Goal: Information Seeking & Learning: Learn about a topic

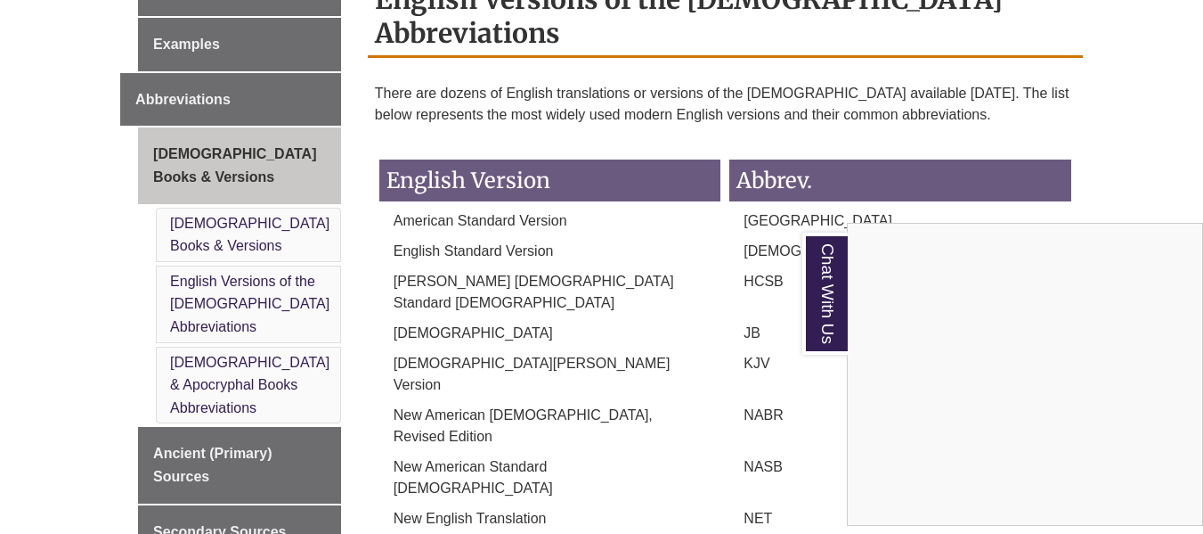
scroll to position [820, 0]
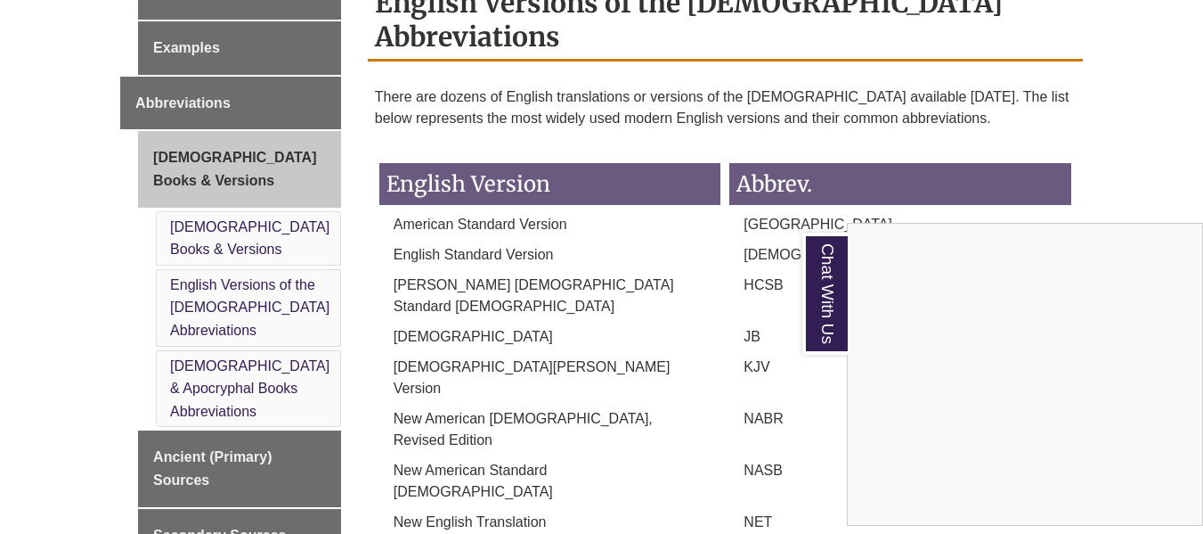
click at [238, 236] on div "Chat With Us" at bounding box center [601, 267] width 1203 height 534
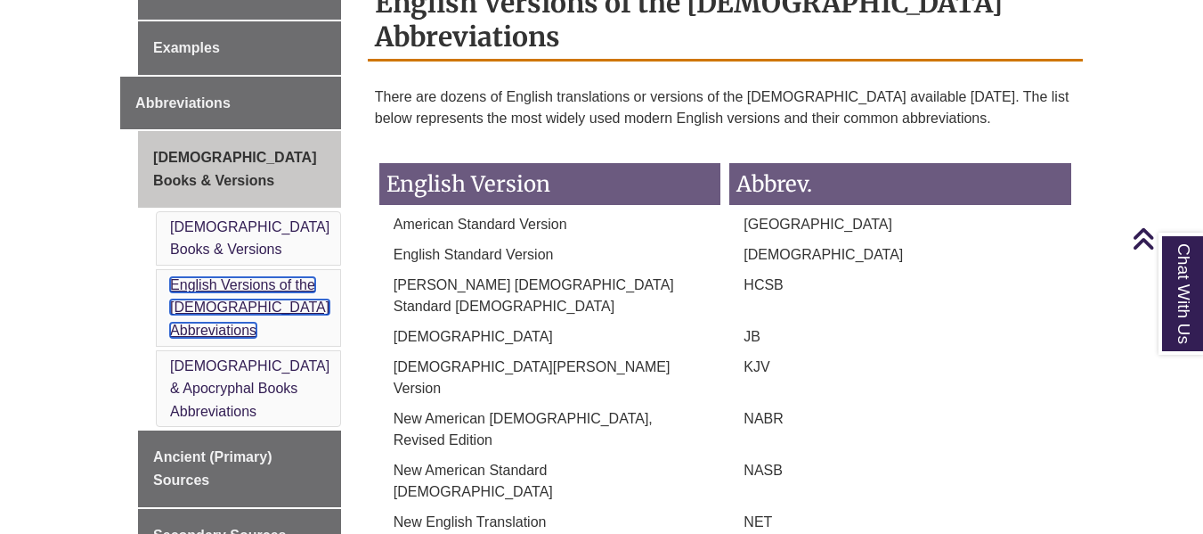
click at [238, 277] on link "English Versions of the Bible Abbreviations" at bounding box center [249, 307] width 159 height 61
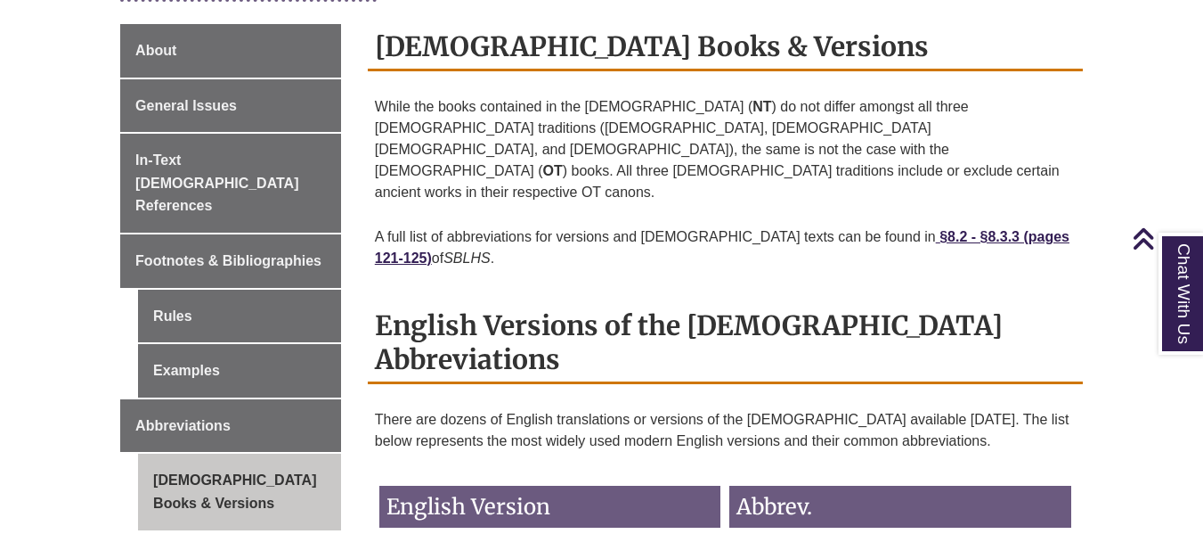
scroll to position [497, 0]
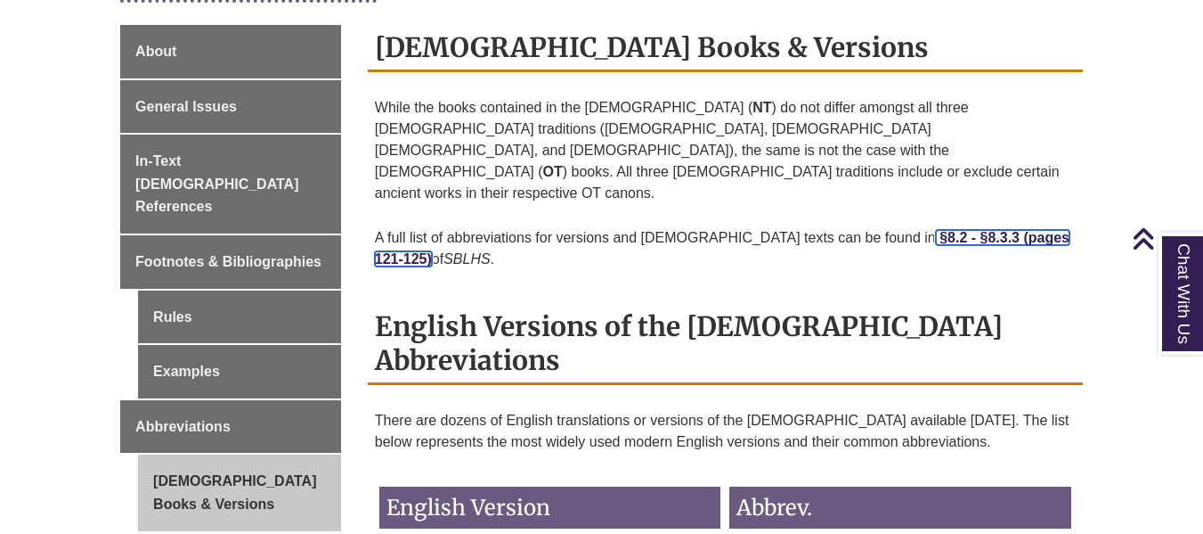
click at [887, 230] on strong "§8.2 - §8.3.3 (pages 121-125)" at bounding box center [722, 248] width 695 height 37
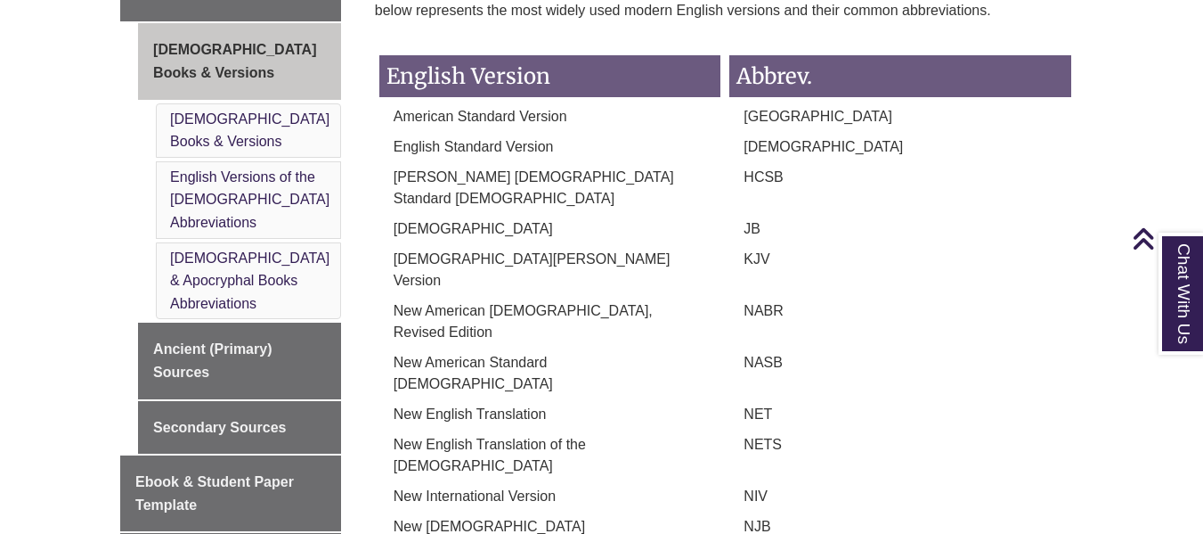
scroll to position [927, 0]
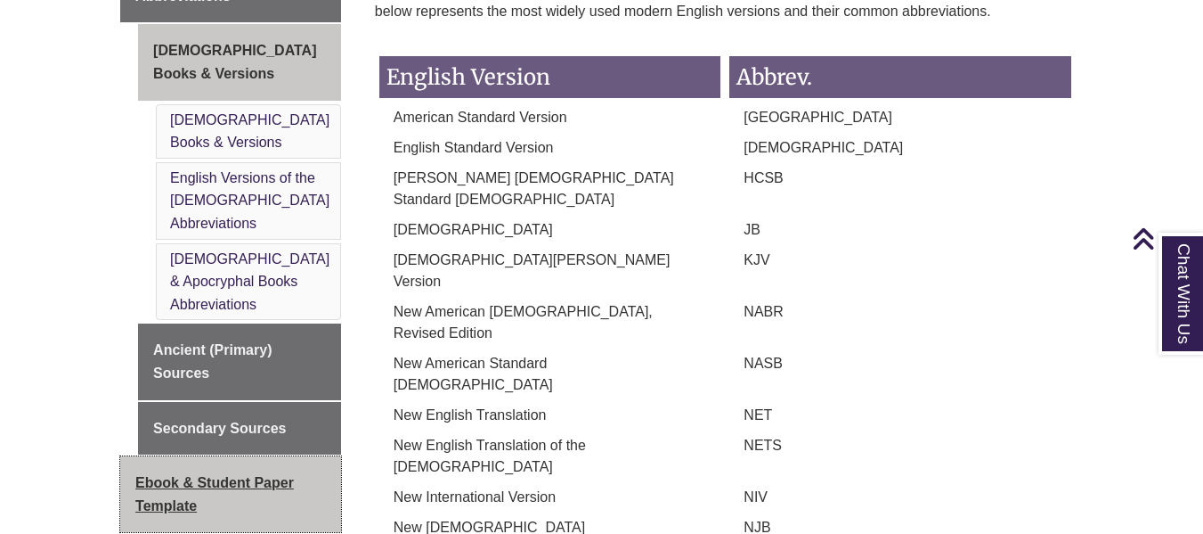
click at [280, 456] on link "Ebook & Student Paper Template" at bounding box center [230, 494] width 221 height 76
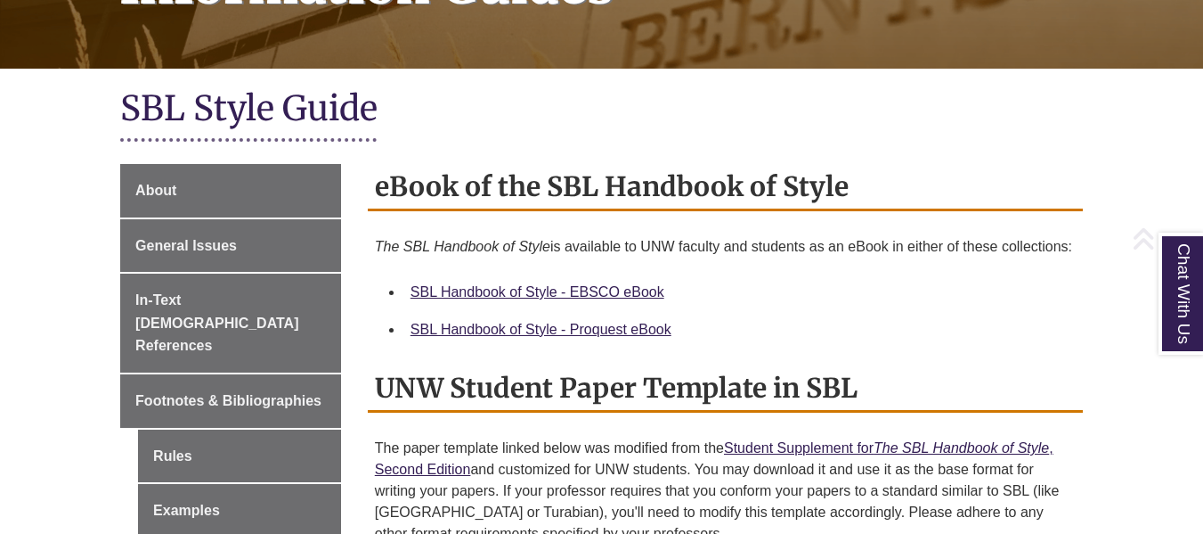
scroll to position [479, 0]
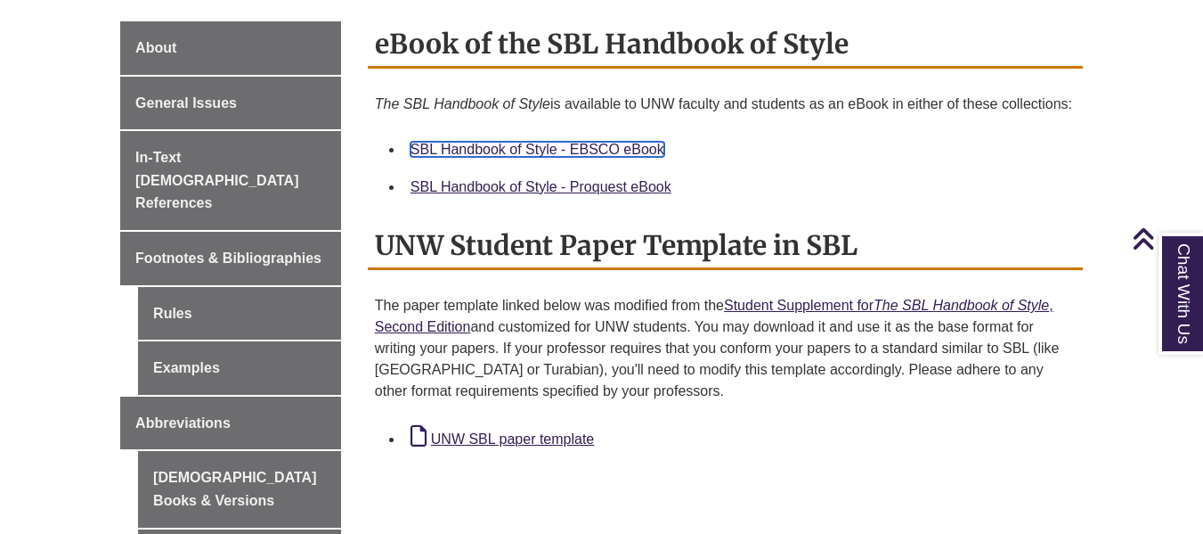
click at [502, 157] on link "SBL Handbook of Style - EBSCO eBook" at bounding box center [538, 149] width 254 height 15
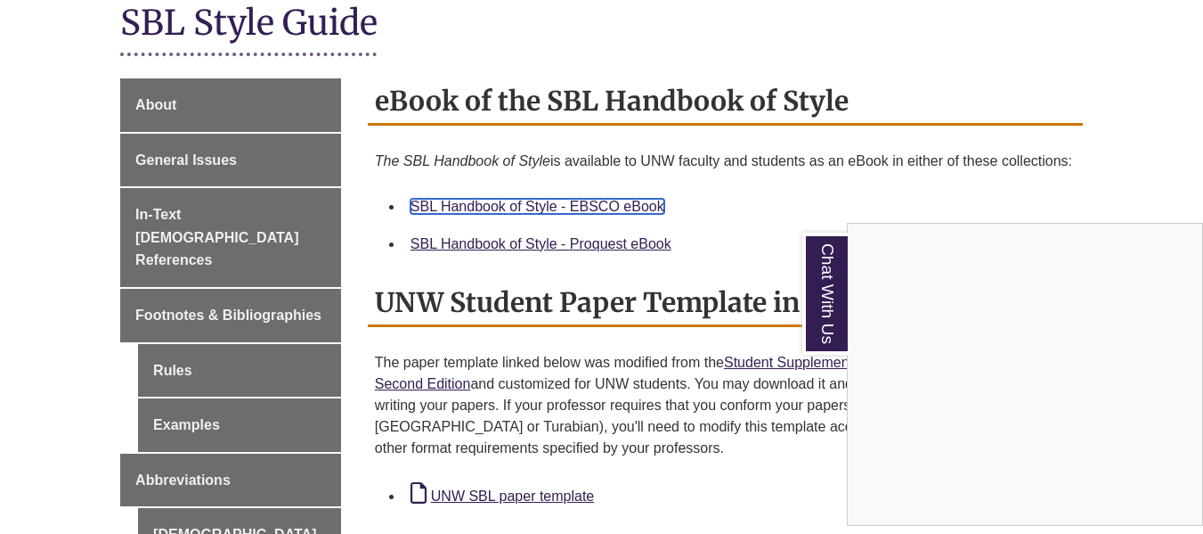
scroll to position [421, 0]
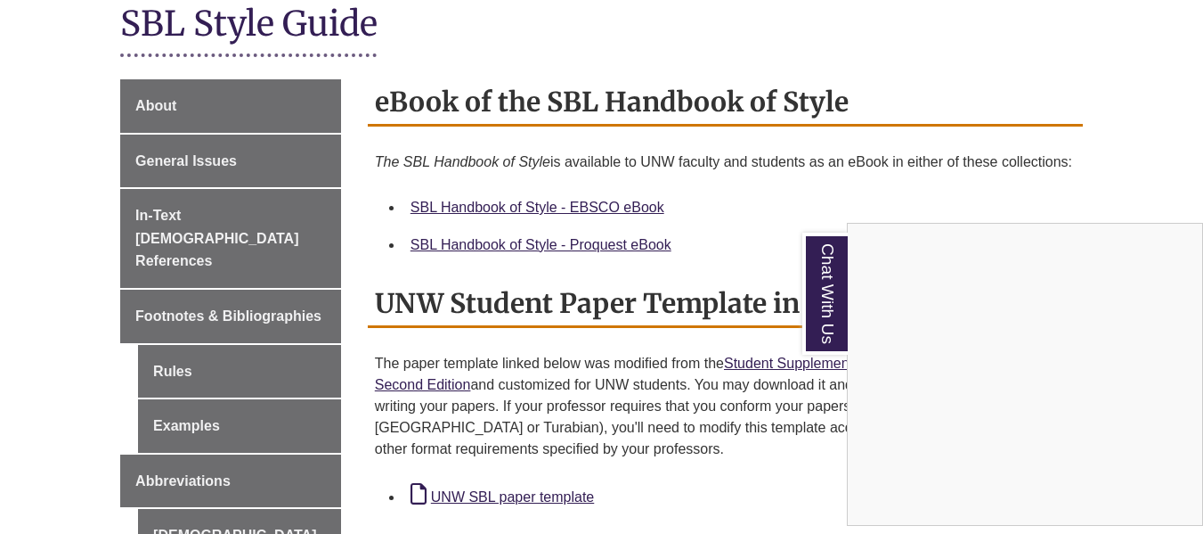
click at [171, 318] on div "Chat With Us" at bounding box center [601, 267] width 1203 height 534
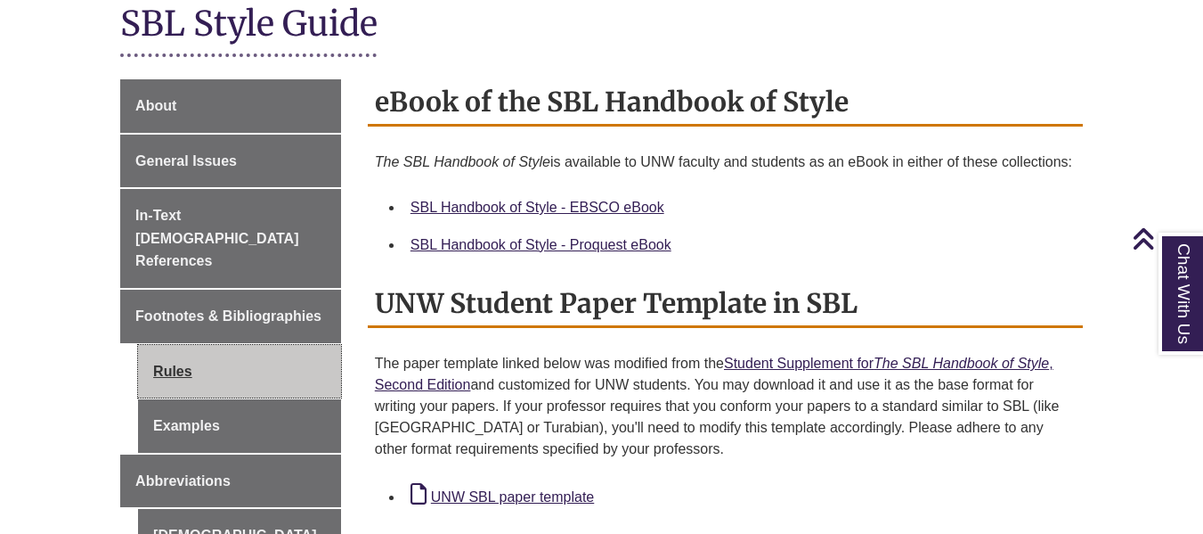
click at [171, 345] on link "Rules" at bounding box center [239, 371] width 203 height 53
